Goal: Ask a question

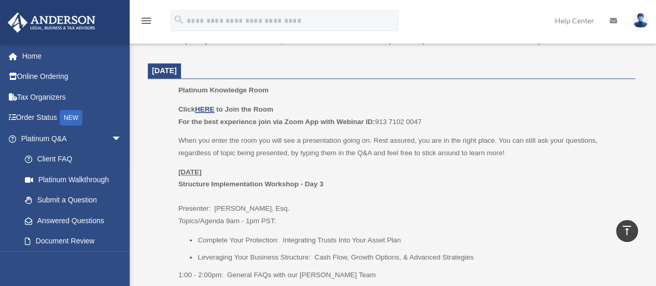
scroll to position [415, 0]
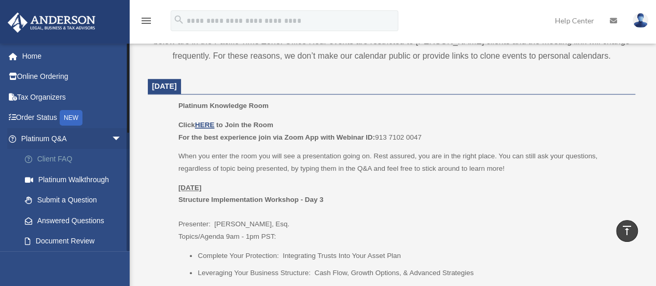
click at [40, 159] on link "Client FAQ" at bounding box center [76, 159] width 123 height 21
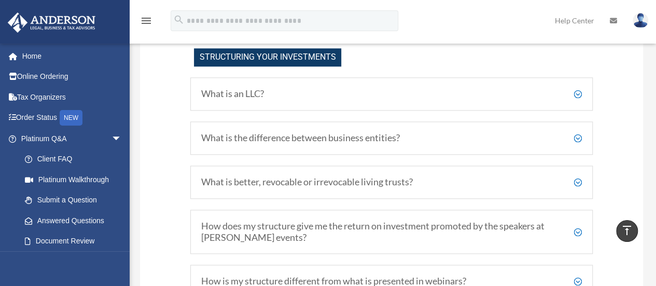
scroll to position [518, 0]
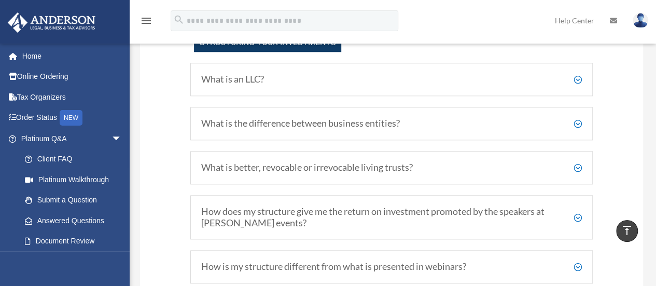
click at [576, 121] on h5 "What is the difference between business entities?" at bounding box center [391, 123] width 380 height 11
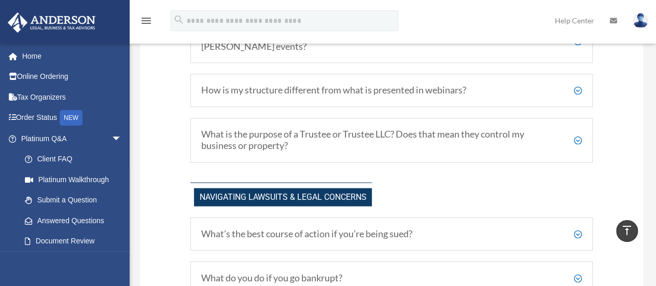
scroll to position [881, 0]
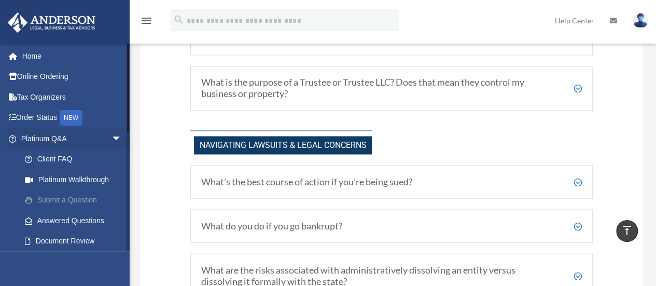
click at [68, 201] on link "Submit a Question" at bounding box center [76, 200] width 123 height 21
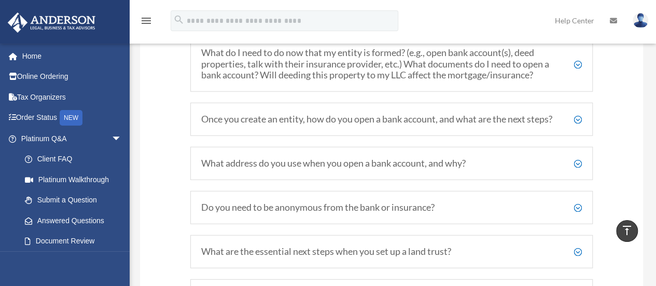
scroll to position [1244, 0]
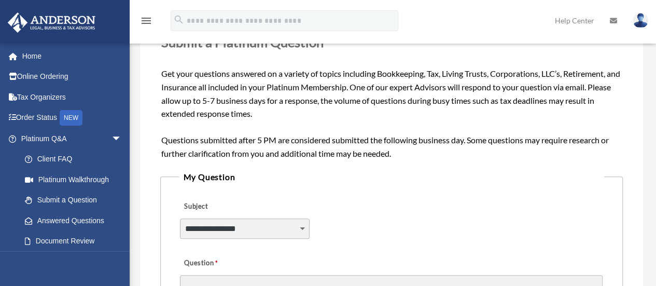
scroll to position [259, 0]
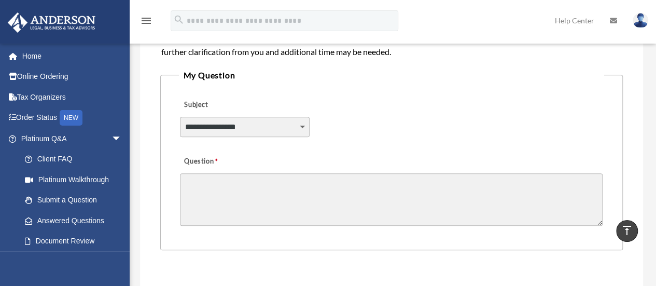
click at [237, 130] on select "**********" at bounding box center [244, 127] width 129 height 20
select select "******"
click at [180, 117] on select "**********" at bounding box center [244, 127] width 129 height 20
click at [247, 217] on textarea "Question" at bounding box center [391, 199] width 422 height 52
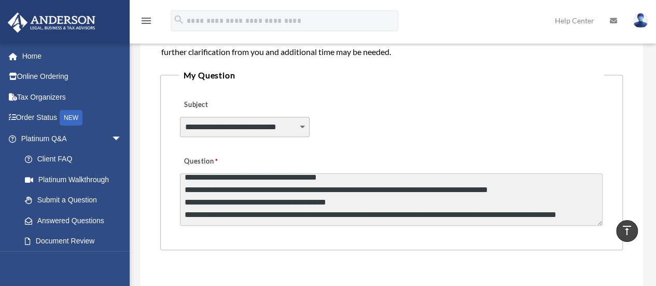
scroll to position [51, 0]
paste textarea "**********"
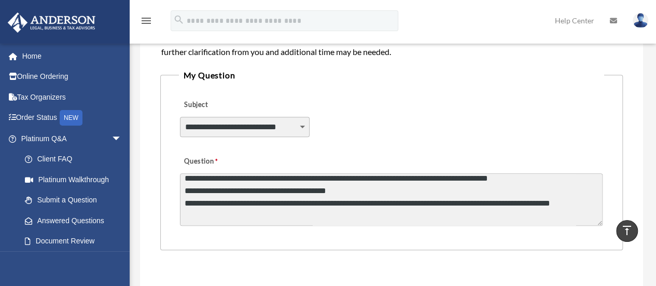
scroll to position [0, 0]
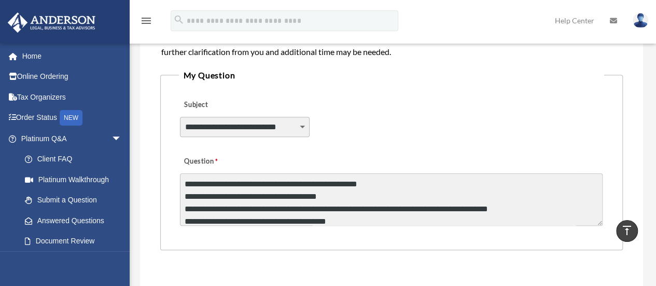
click at [192, 184] on textarea "Question" at bounding box center [391, 199] width 422 height 52
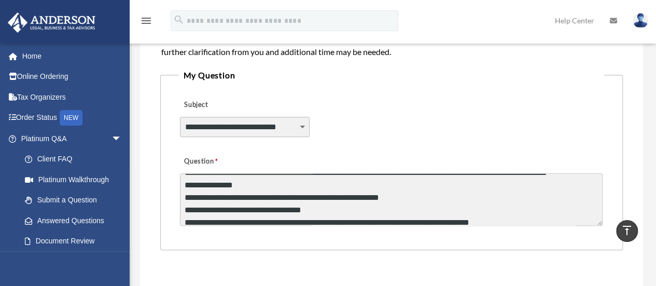
scroll to position [292, 0]
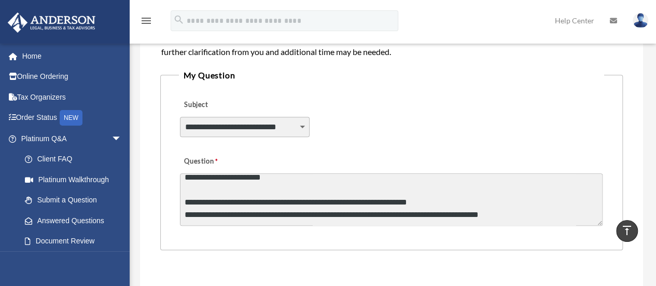
drag, startPoint x: 183, startPoint y: 184, endPoint x: 576, endPoint y: 232, distance: 395.9
click at [26, 3] on div "menu search Site Menu add yugandhar.kandimalla@gmail.com My Profile Reset Passw…" at bounding box center [328, 129] width 656 height 742
type textarea "**********"
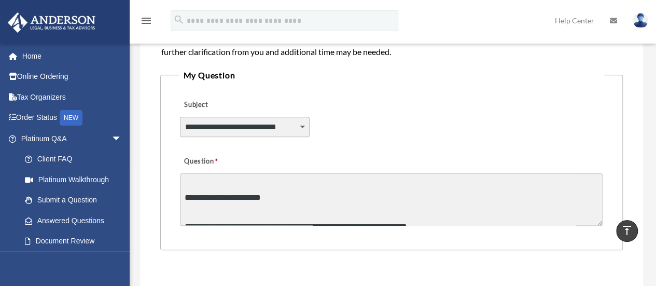
click at [464, 251] on form "**********" at bounding box center [391, 135] width 462 height 555
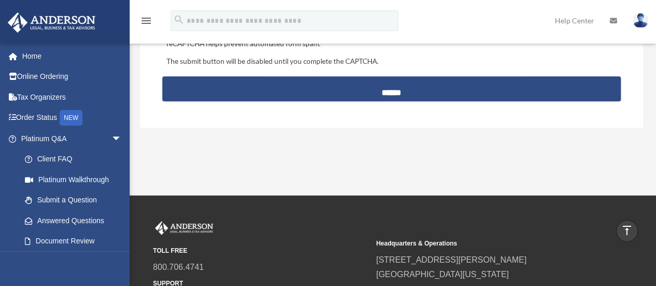
scroll to position [461, 0]
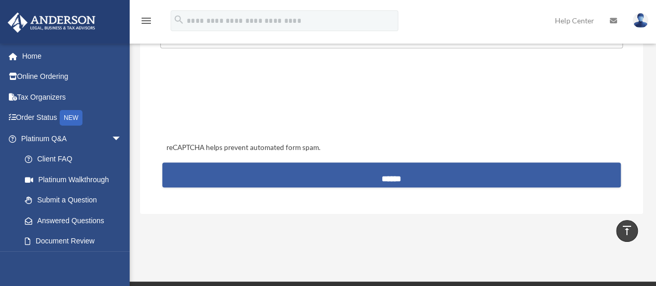
click at [392, 176] on input "******" at bounding box center [391, 174] width 458 height 25
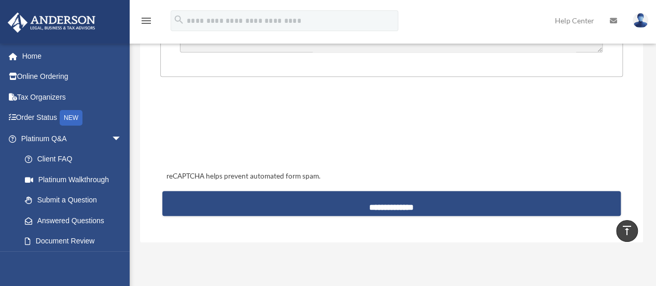
scroll to position [409, 0]
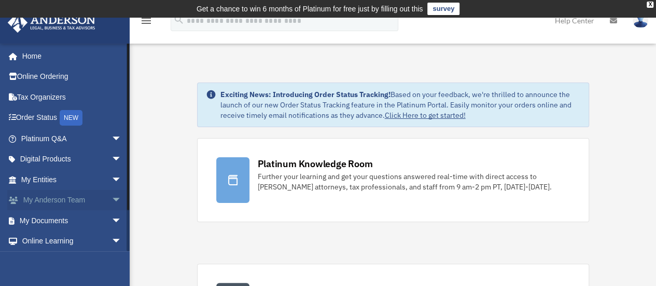
click at [91, 198] on link "My Anderson Team arrow_drop_down" at bounding box center [72, 200] width 130 height 21
click at [111, 199] on span "arrow_drop_down" at bounding box center [121, 200] width 21 height 21
click at [76, 217] on link "My Anderson Team" at bounding box center [76, 220] width 123 height 21
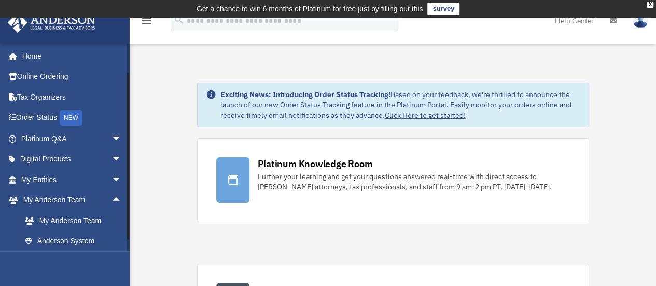
scroll to position [105, 0]
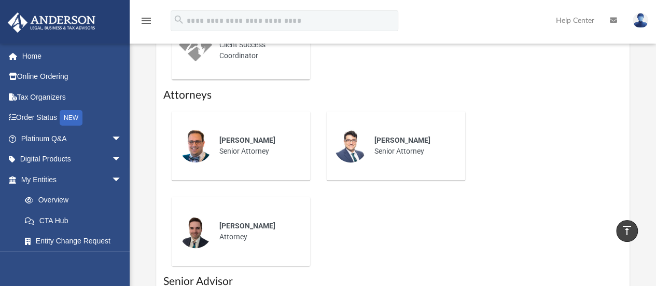
scroll to position [726, 0]
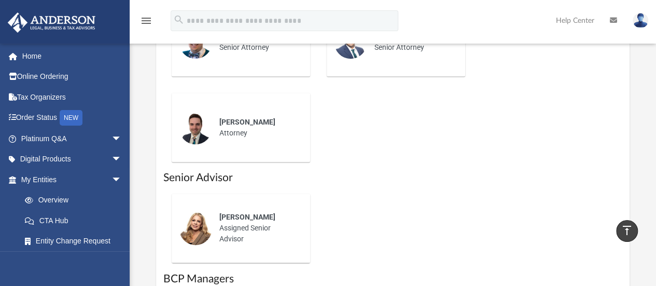
click at [238, 134] on div "[PERSON_NAME] Attorney" at bounding box center [257, 127] width 91 height 36
click at [235, 118] on span "[PERSON_NAME]" at bounding box center [247, 122] width 56 height 8
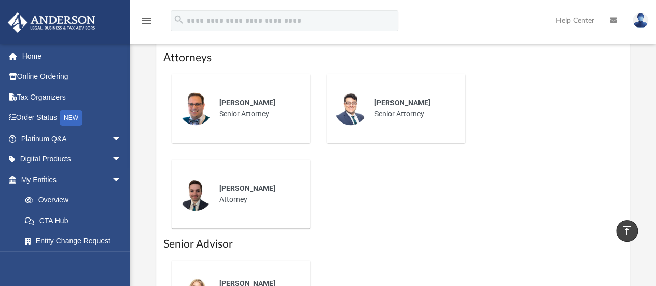
scroll to position [622, 0]
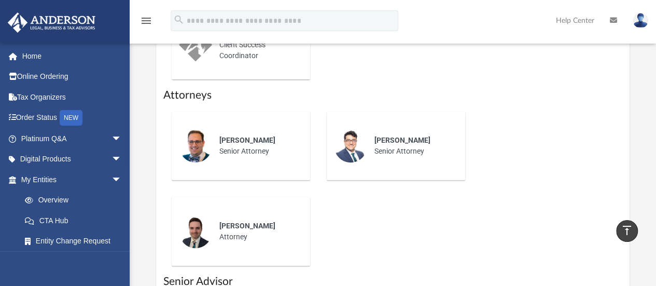
click at [239, 148] on div "[PERSON_NAME] Senior Attorney" at bounding box center [257, 146] width 91 height 36
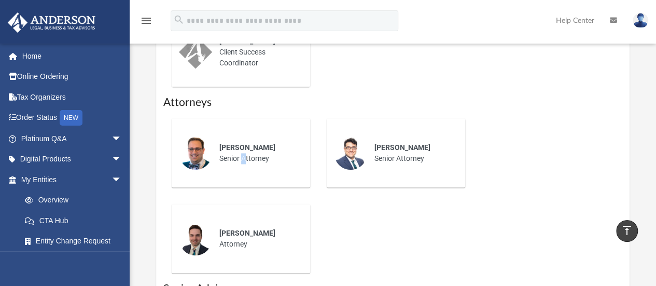
scroll to position [614, 0]
click at [252, 144] on span "[PERSON_NAME]" at bounding box center [247, 148] width 56 height 8
click at [237, 151] on span "[PERSON_NAME]" at bounding box center [247, 148] width 56 height 8
drag, startPoint x: 264, startPoint y: 159, endPoint x: 248, endPoint y: 152, distance: 17.7
click at [248, 153] on div "[PERSON_NAME] Senior Attorney" at bounding box center [257, 153] width 91 height 36
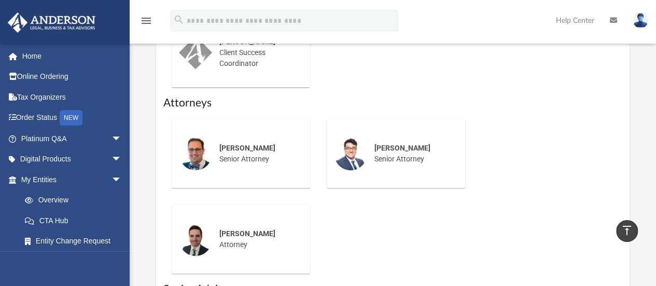
click at [248, 152] on div "[PERSON_NAME] Senior Attorney" at bounding box center [257, 153] width 91 height 36
drag, startPoint x: 248, startPoint y: 152, endPoint x: 213, endPoint y: 146, distance: 35.8
click at [234, 150] on div "[PERSON_NAME] Senior Attorney" at bounding box center [257, 153] width 91 height 36
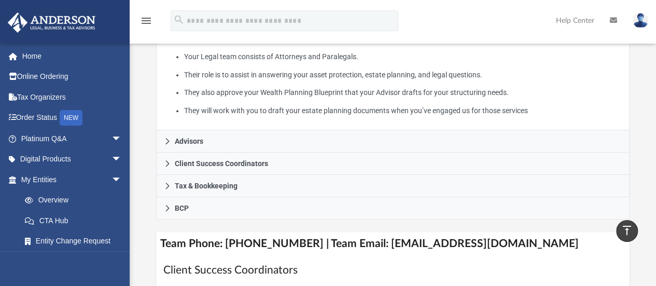
scroll to position [251, 0]
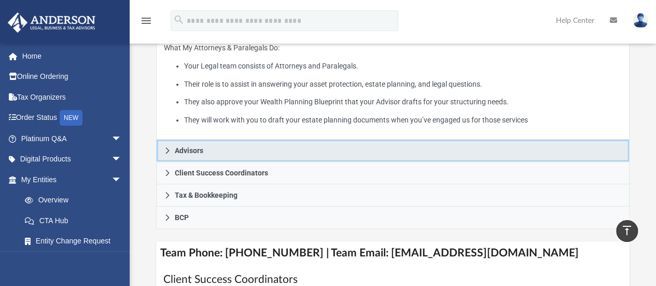
click at [195, 149] on span "Advisors" at bounding box center [189, 150] width 29 height 7
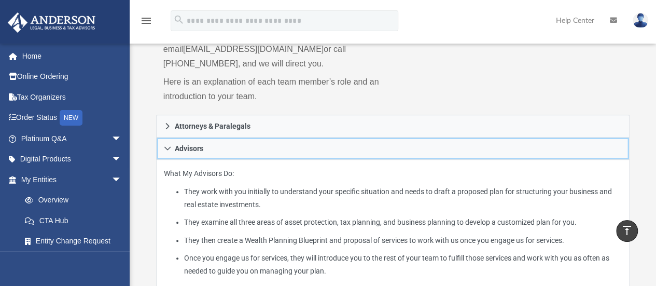
scroll to position [148, 0]
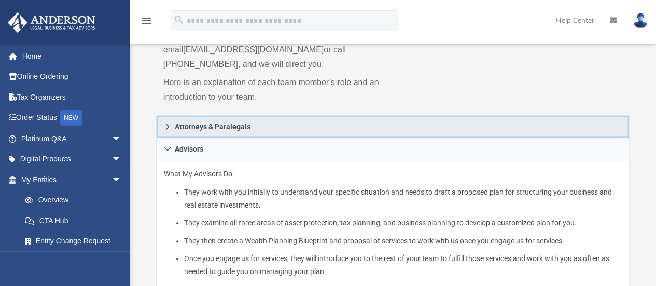
click at [199, 126] on span "Attorneys & Paralegals" at bounding box center [213, 126] width 76 height 7
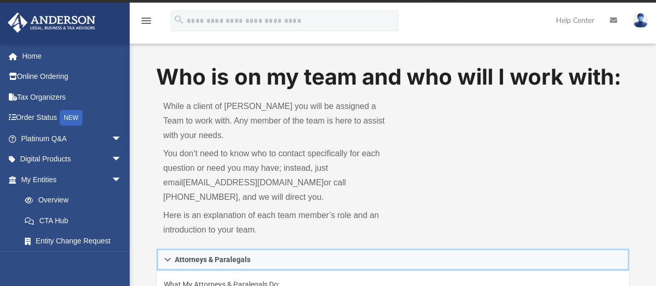
scroll to position [0, 0]
